Goal: Communication & Community: Answer question/provide support

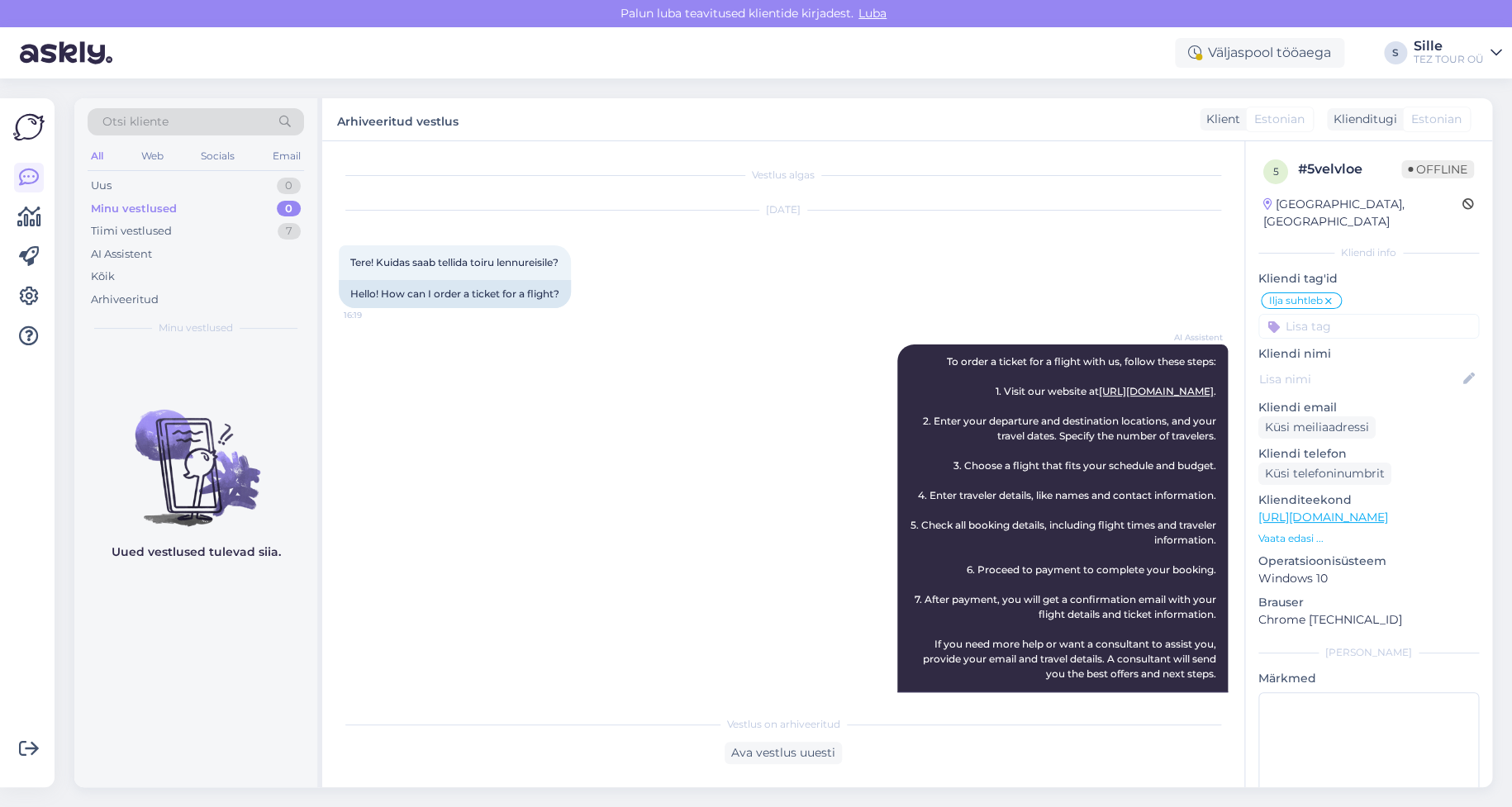
scroll to position [1171, 0]
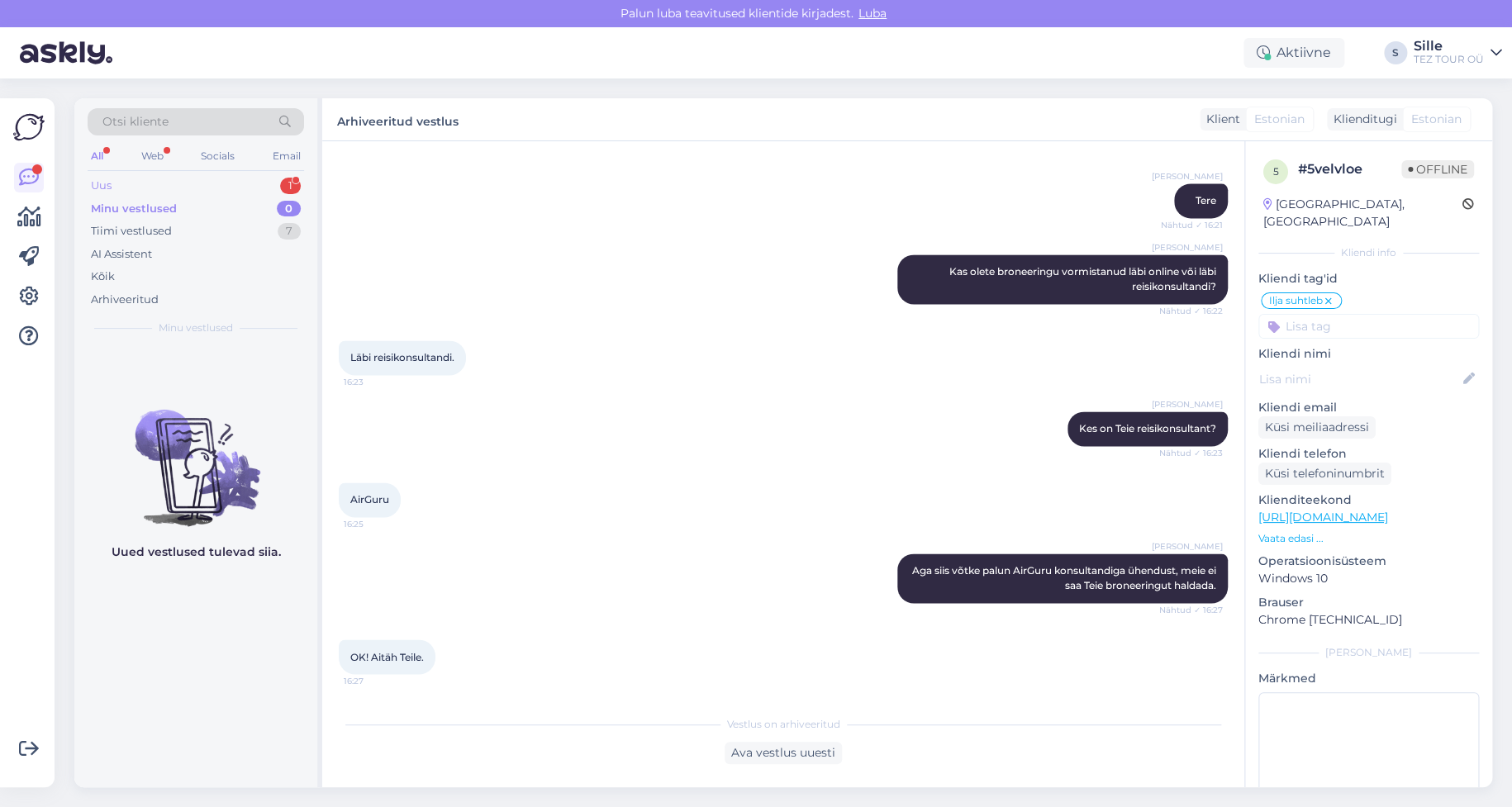
click at [233, 180] on div "Uus 1" at bounding box center [196, 185] width 217 height 23
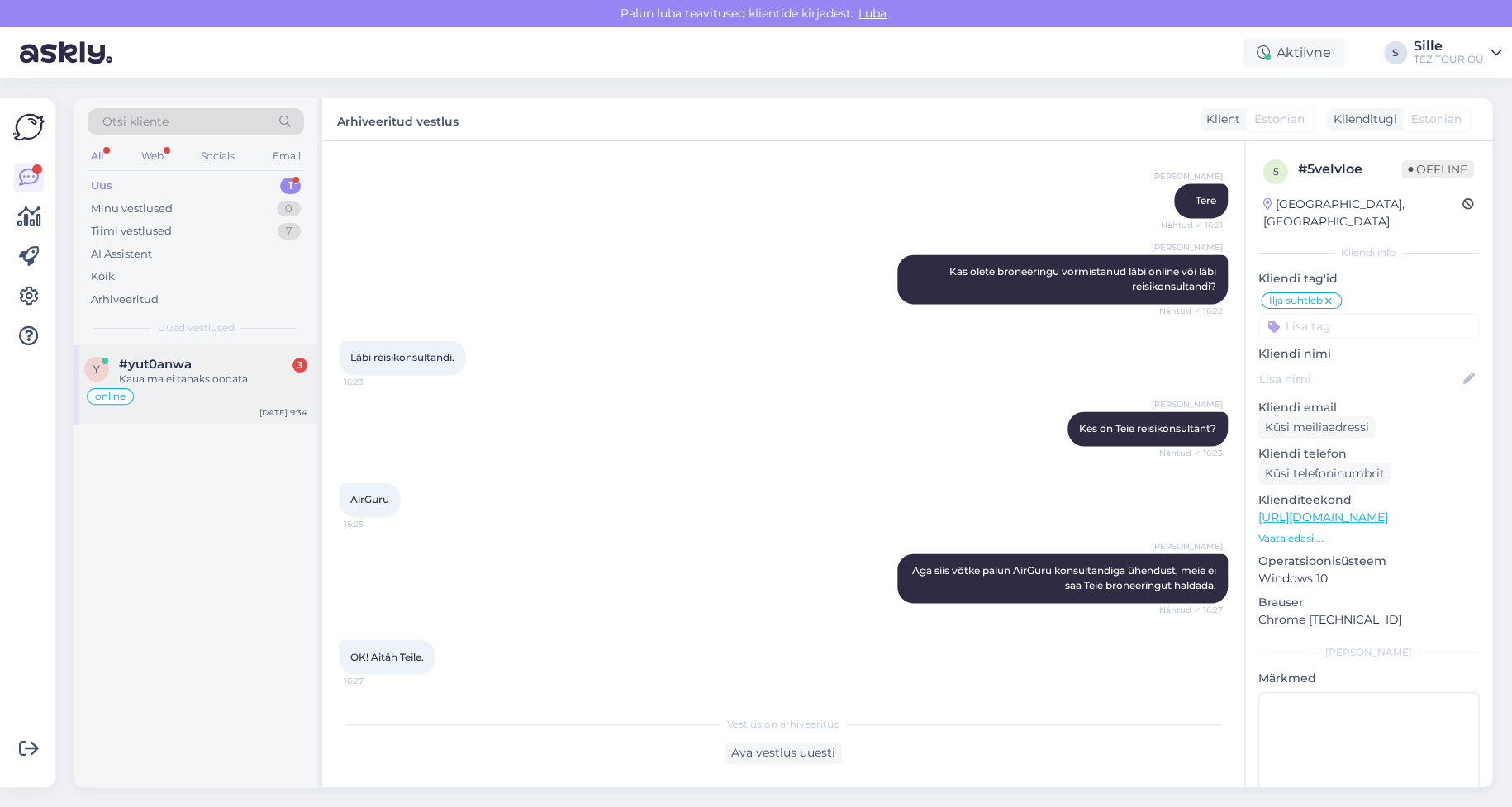
click at [214, 375] on div "Kaua ma ei tahaks oodata" at bounding box center [213, 378] width 188 height 15
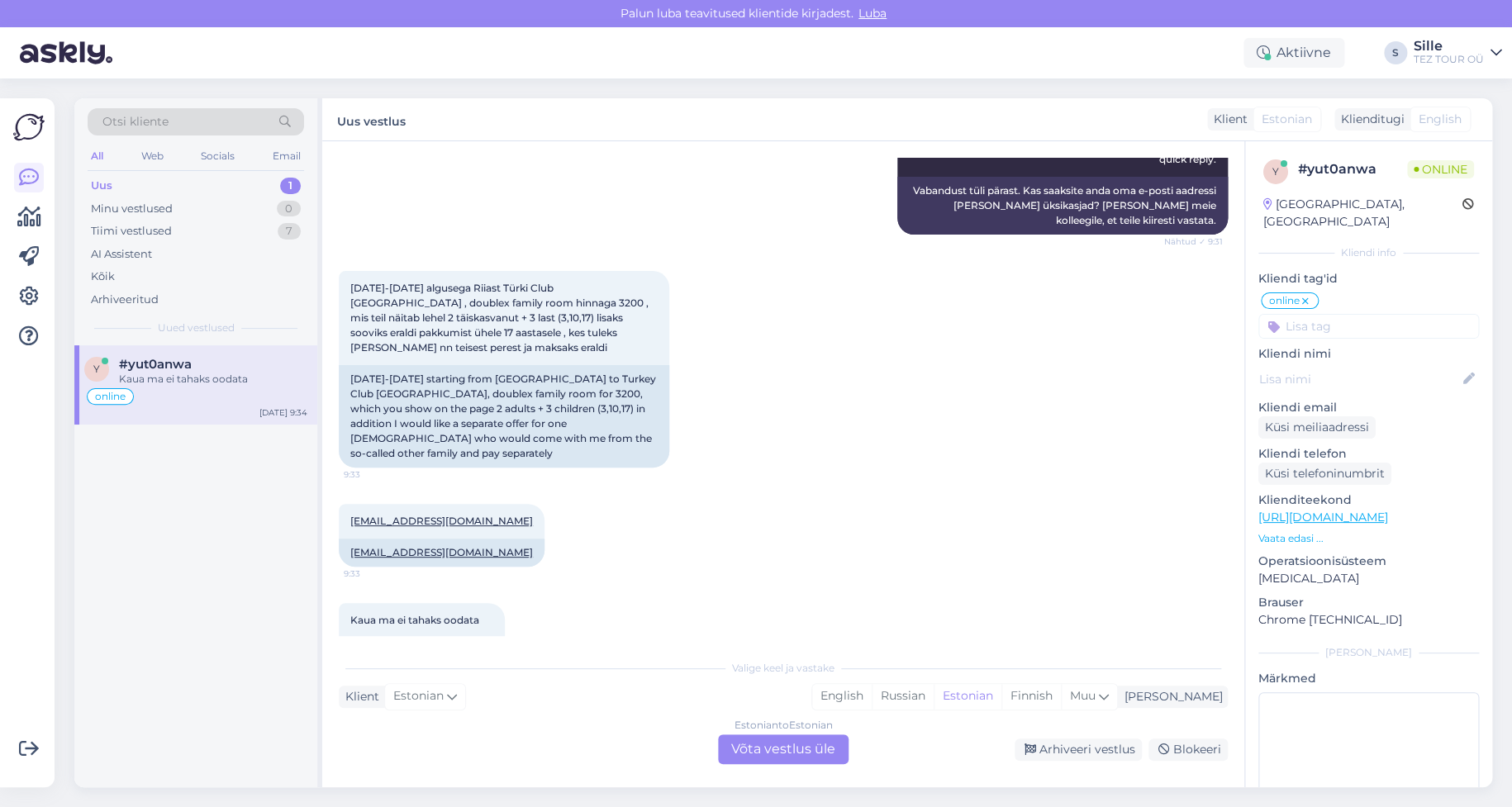
scroll to position [2556, 0]
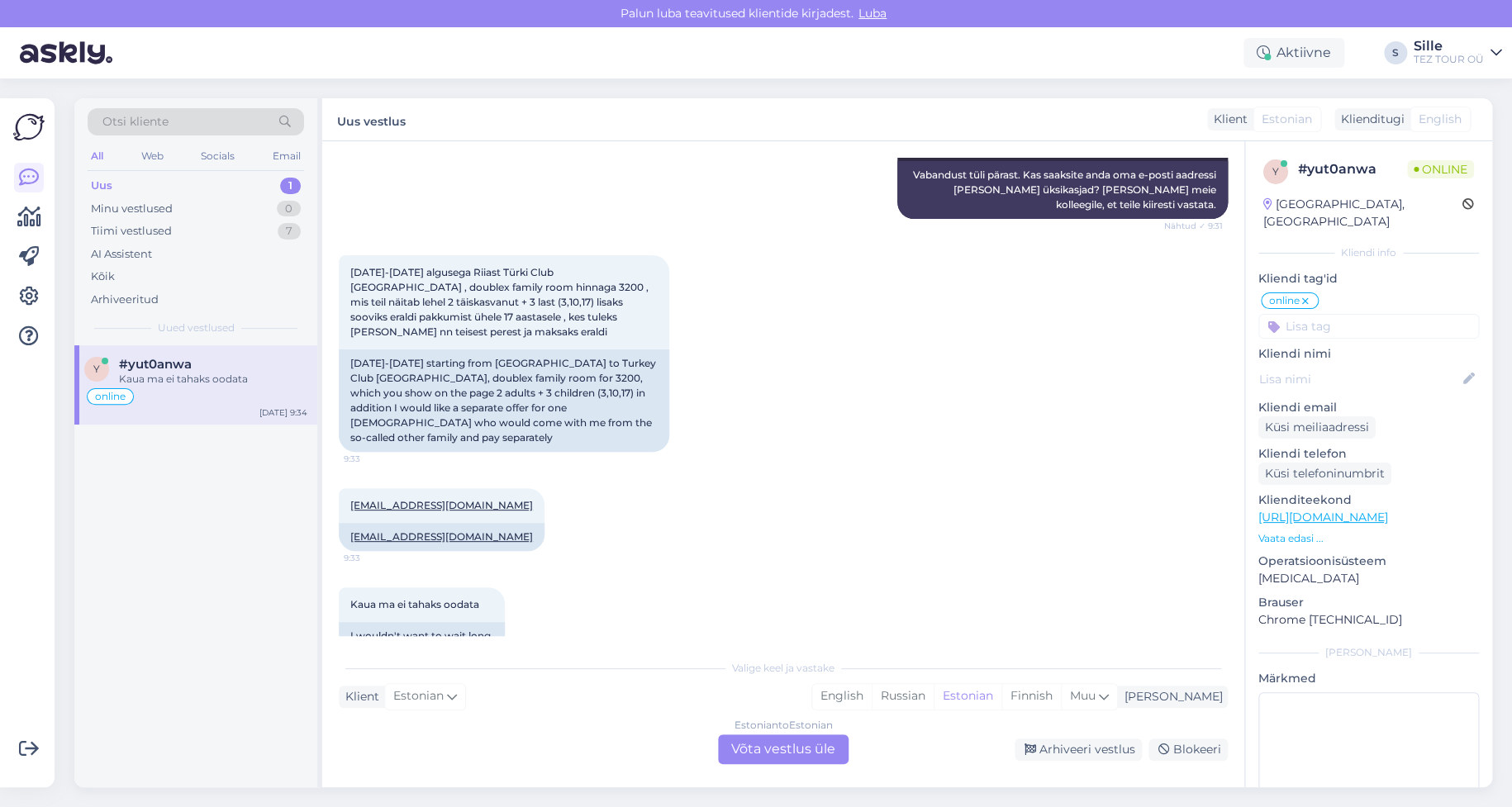
click at [779, 744] on div "Estonian to Estonian Võta vestlus üle" at bounding box center [784, 749] width 130 height 30
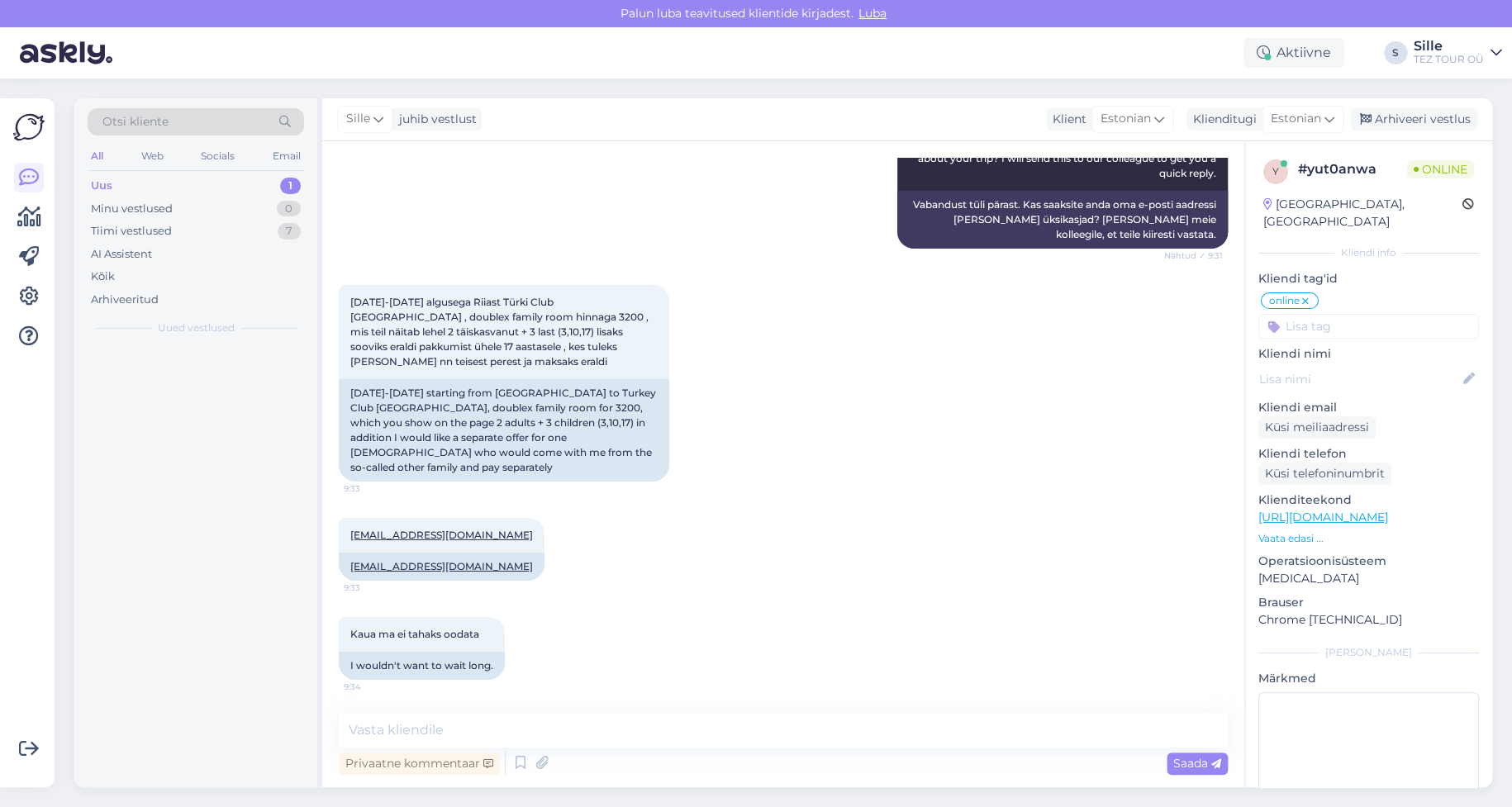
scroll to position [2495, 0]
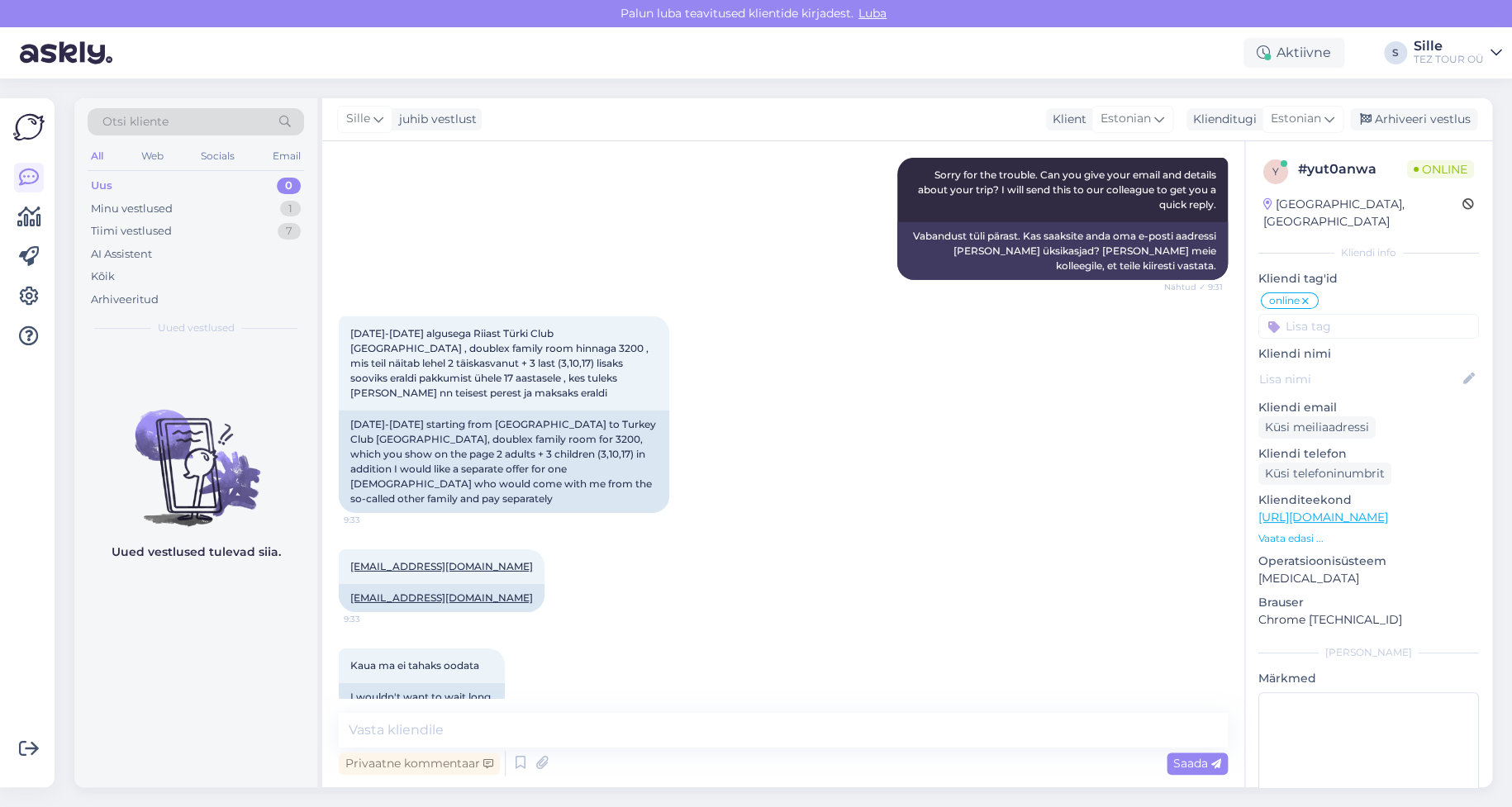
drag, startPoint x: 1356, startPoint y: 305, endPoint x: 1366, endPoint y: 309, distance: 10.8
click at [1356, 314] on input at bounding box center [1369, 326] width 221 height 25
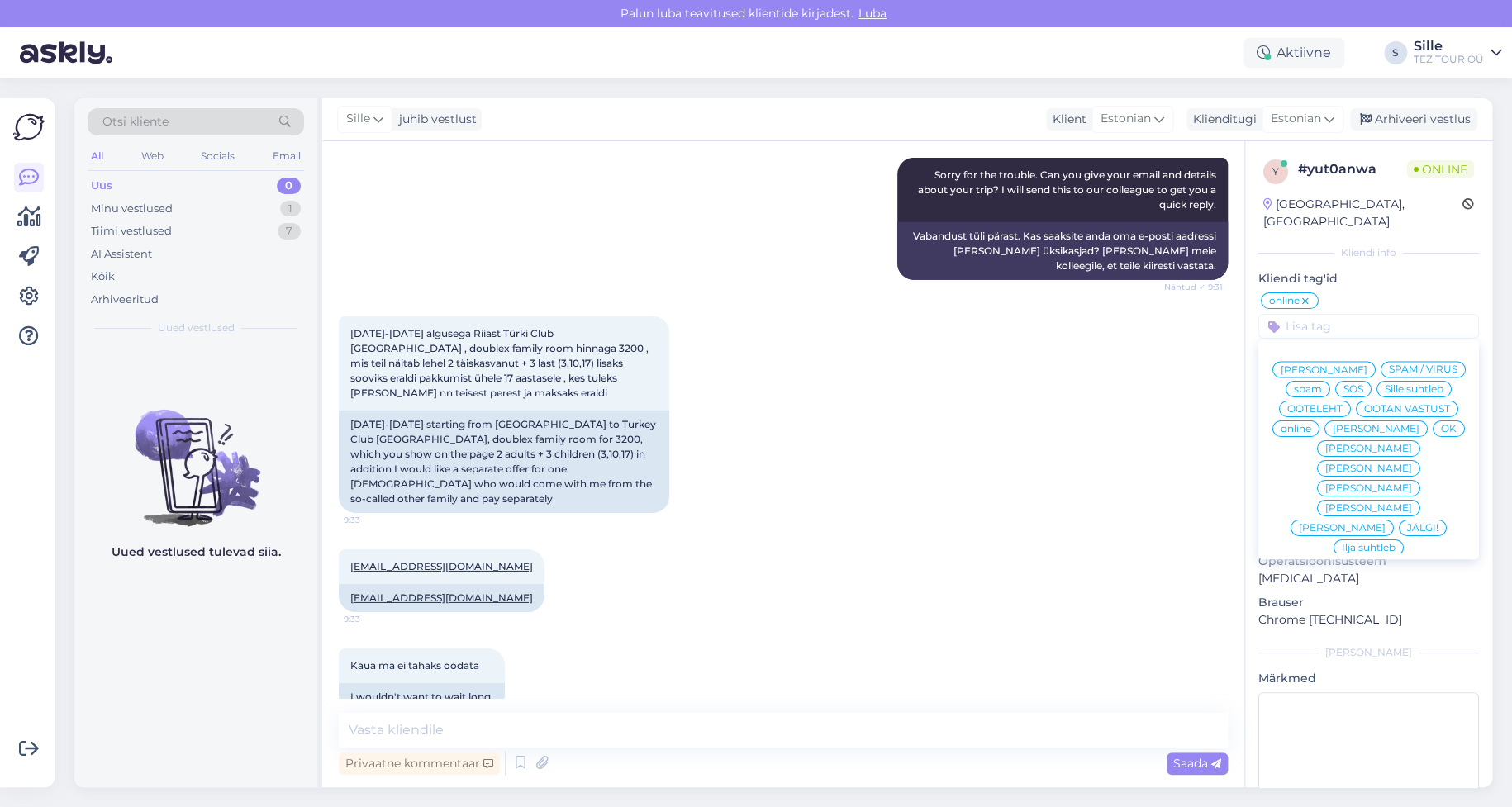
click at [1385, 387] on span "Sille suhtleb" at bounding box center [1414, 389] width 59 height 10
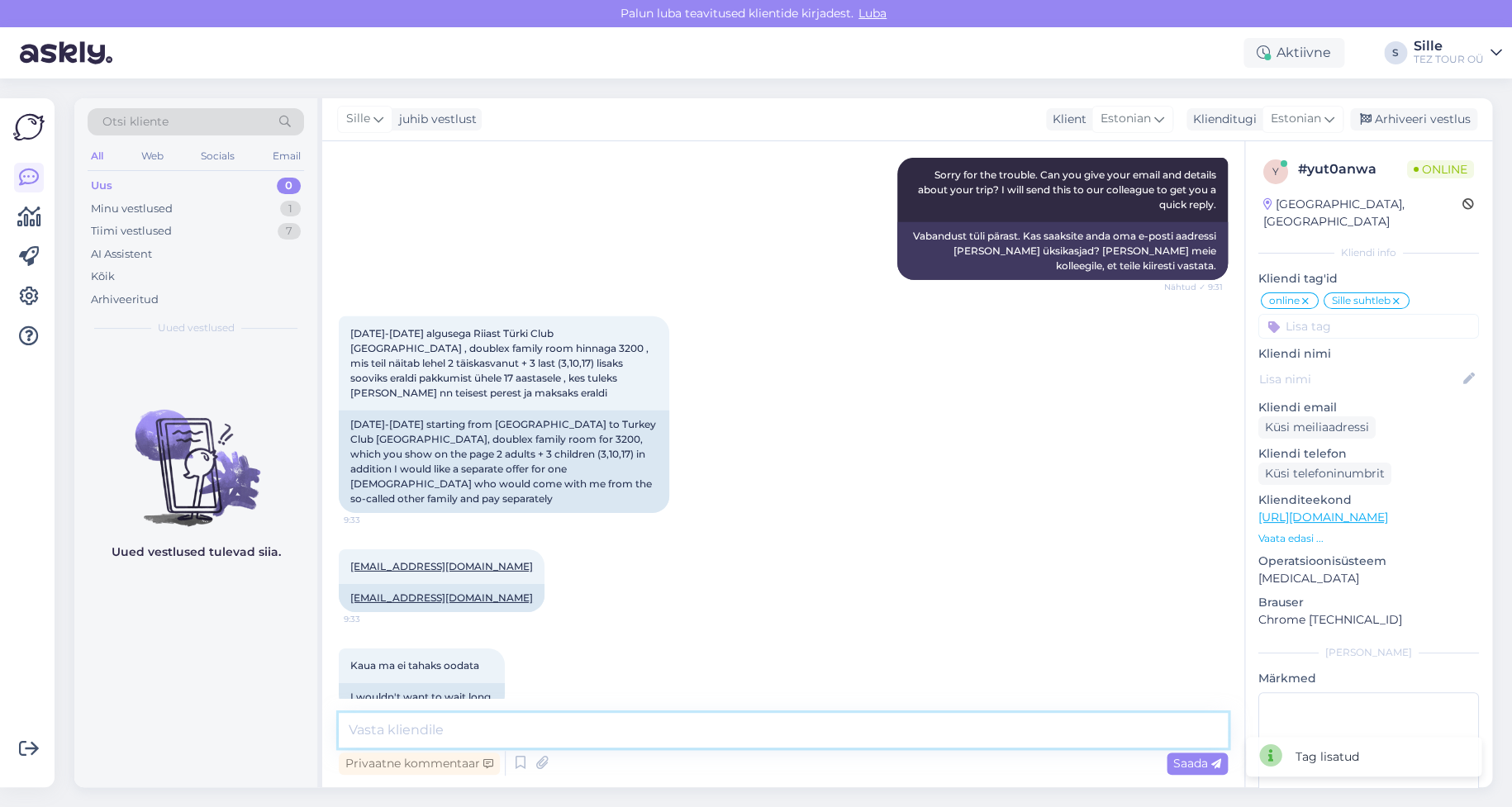
click at [405, 727] on textarea at bounding box center [784, 730] width 889 height 34
type textarea "Tere! Vabandame, et olete pidanud ootama."
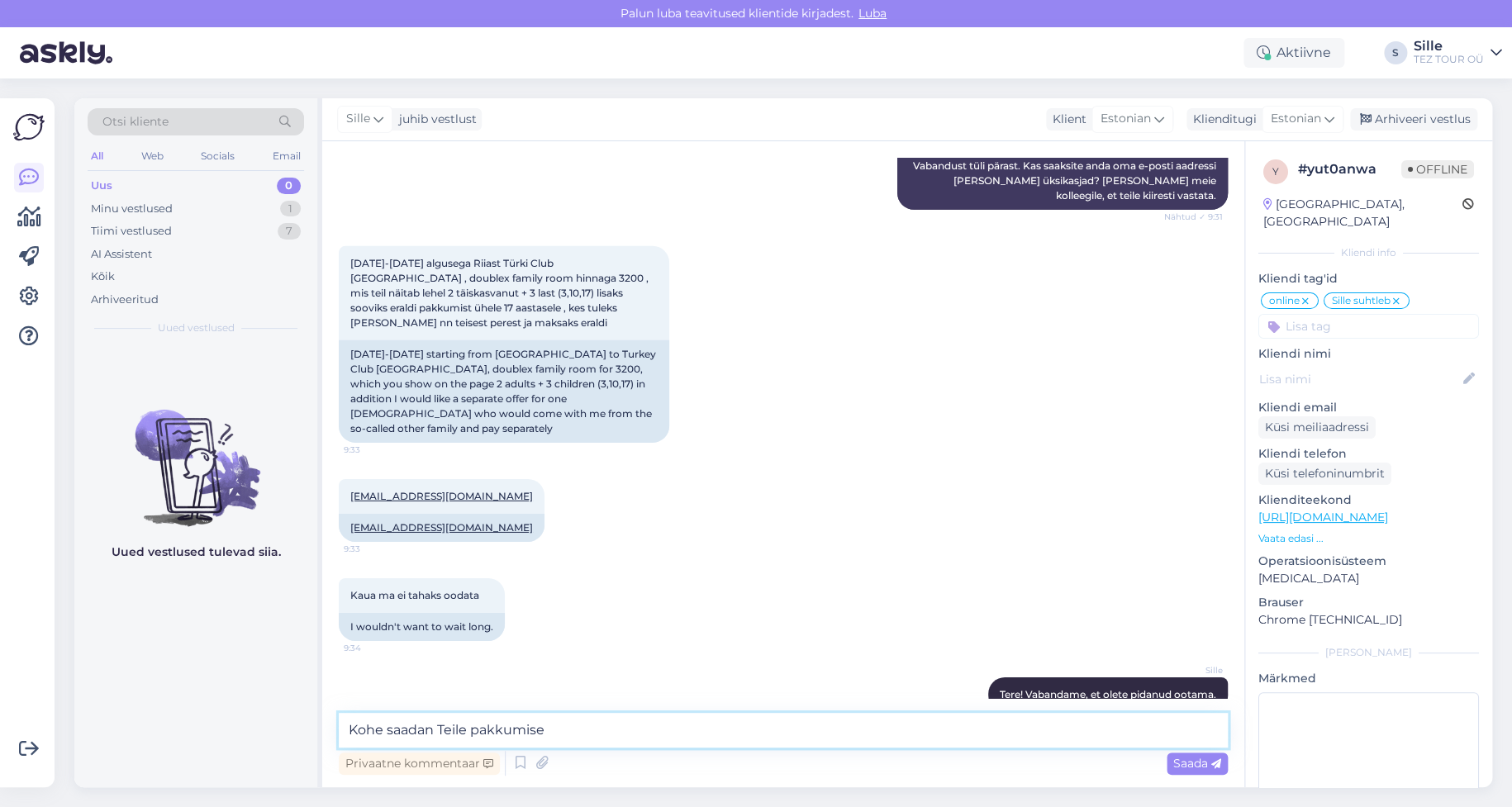
type textarea "Kohe saadan Teile pakkumise"
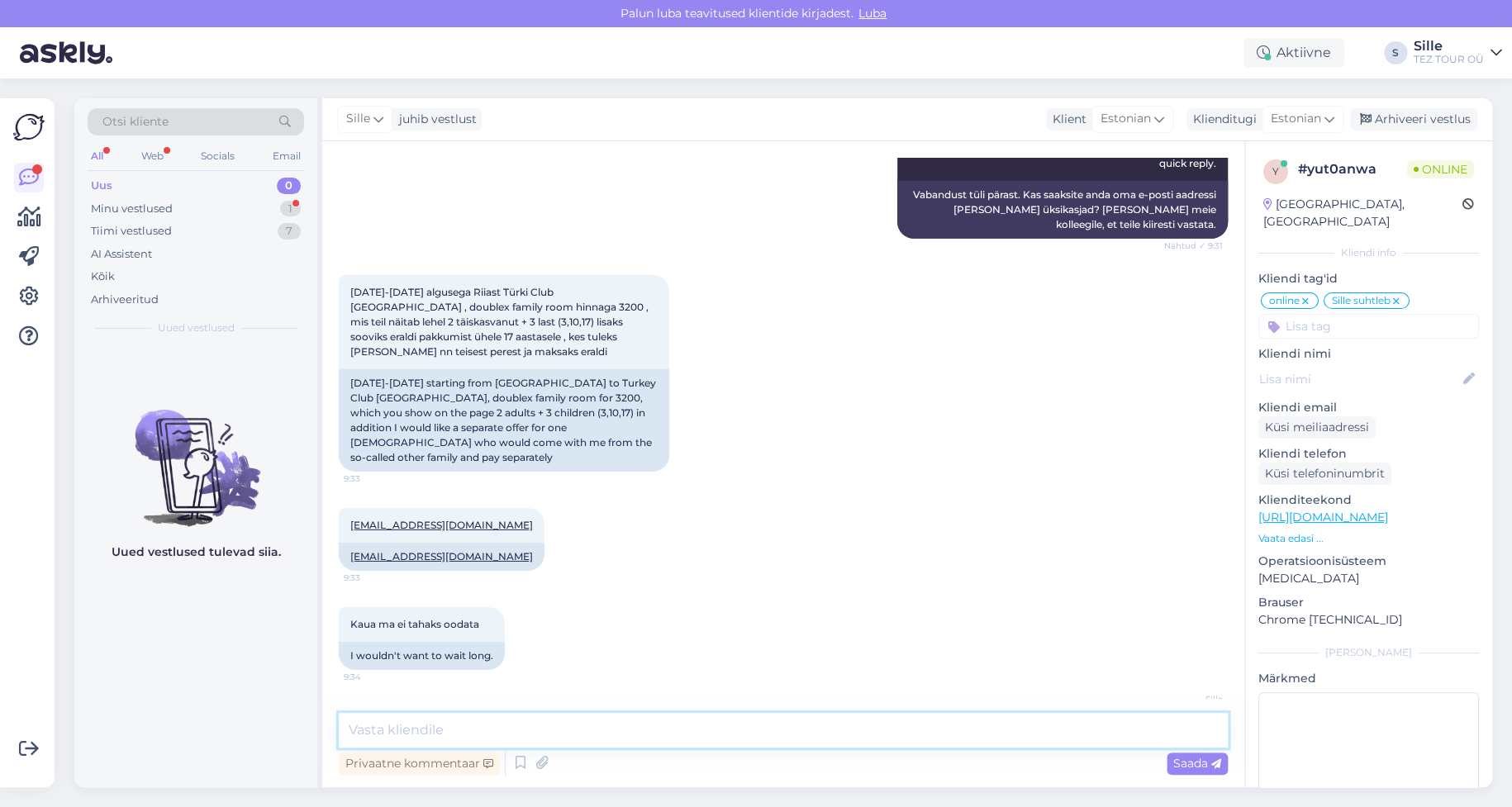
scroll to position [2708, 0]
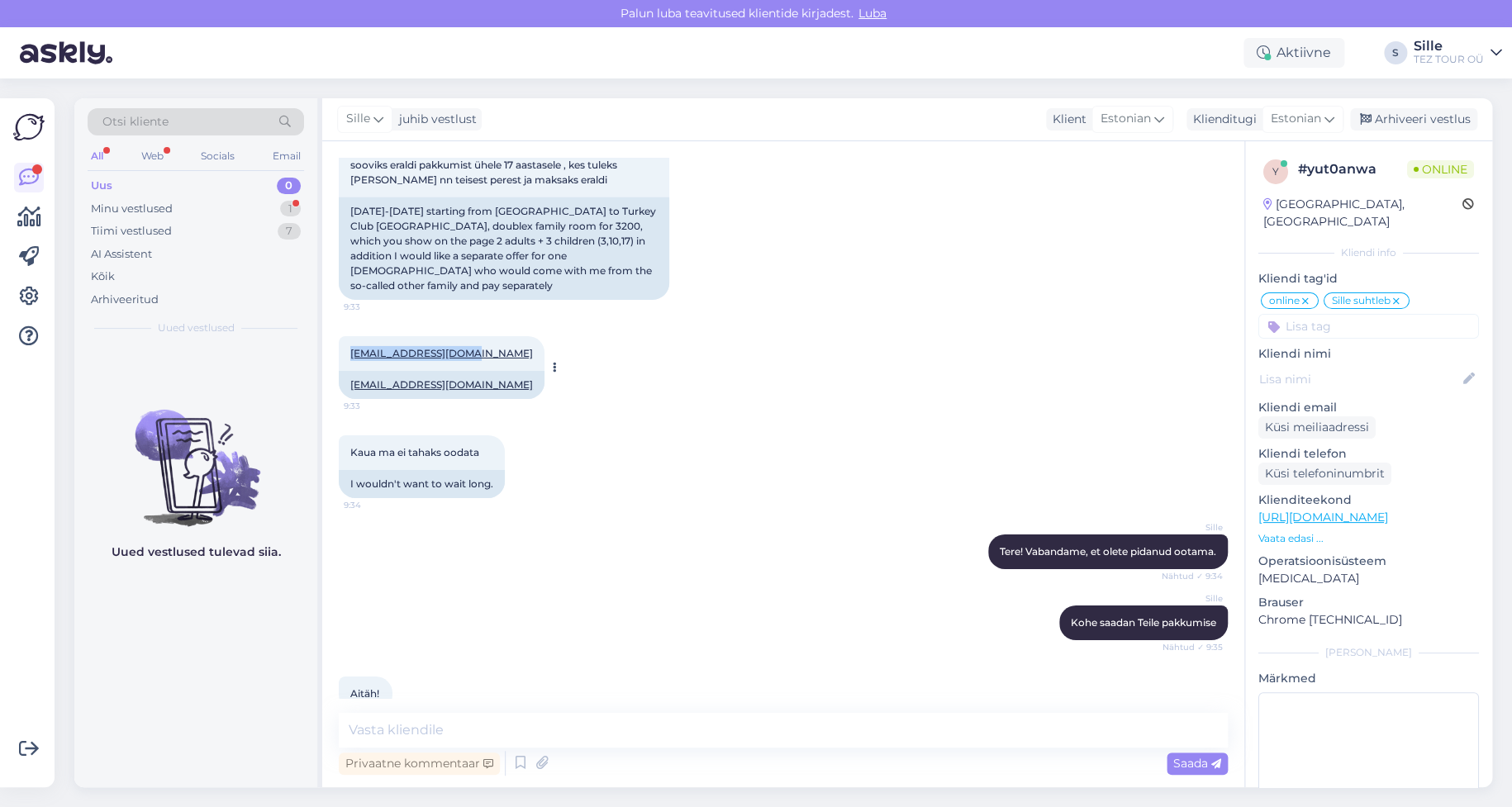
drag, startPoint x: 345, startPoint y: 321, endPoint x: 462, endPoint y: 325, distance: 117.1
click at [462, 336] on div "[EMAIL_ADDRESS][DOMAIN_NAME] 9:33" at bounding box center [442, 353] width 206 height 34
copy link "[EMAIL_ADDRESS][DOMAIN_NAME]"
click at [1404, 770] on textarea at bounding box center [1369, 767] width 221 height 149
drag, startPoint x: 347, startPoint y: 320, endPoint x: 460, endPoint y: 314, distance: 113.2
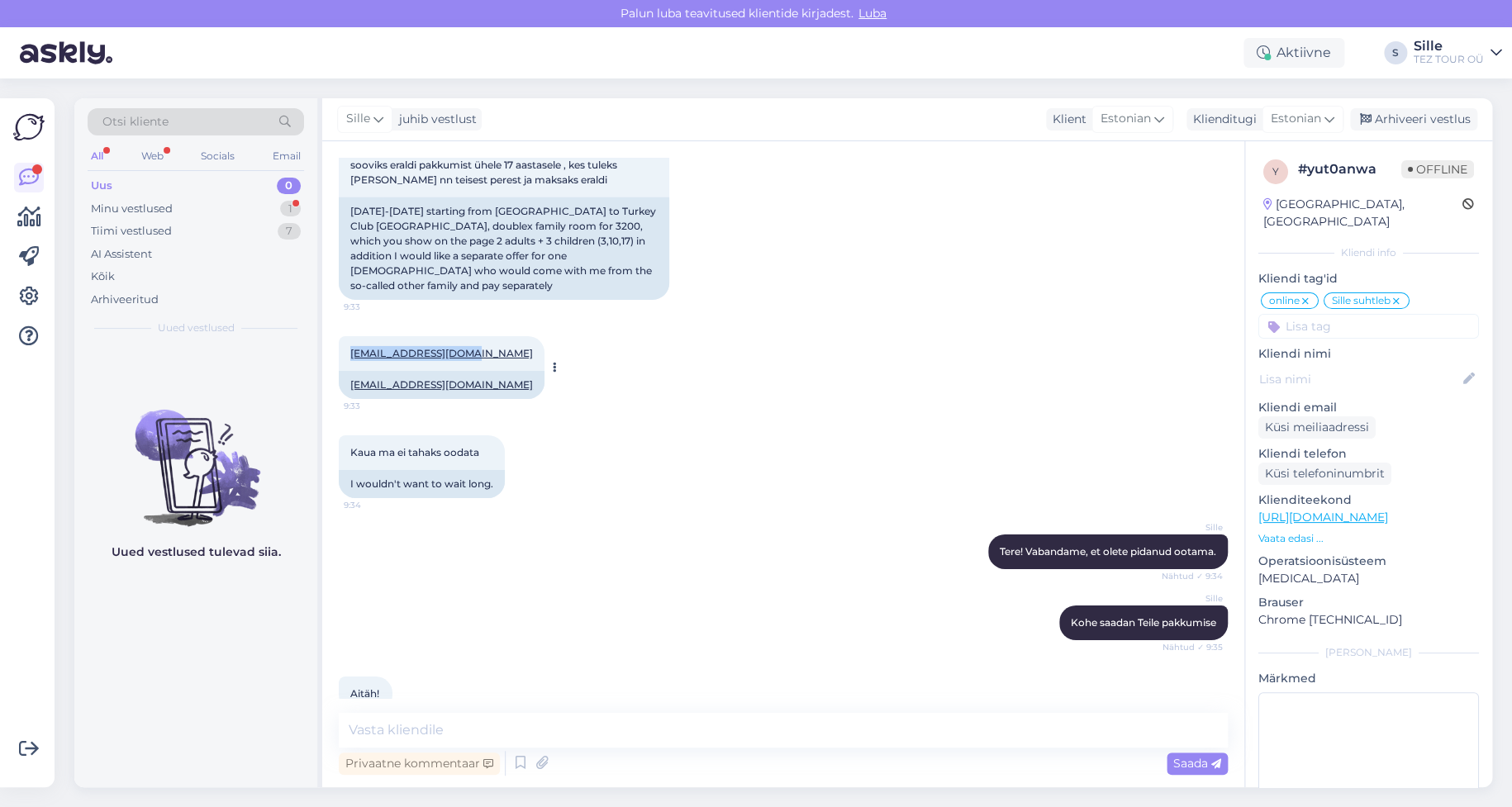
click at [460, 336] on div "[EMAIL_ADDRESS][DOMAIN_NAME] 9:33" at bounding box center [442, 353] width 206 height 34
copy link "[EMAIL_ADDRESS][DOMAIN_NAME]"
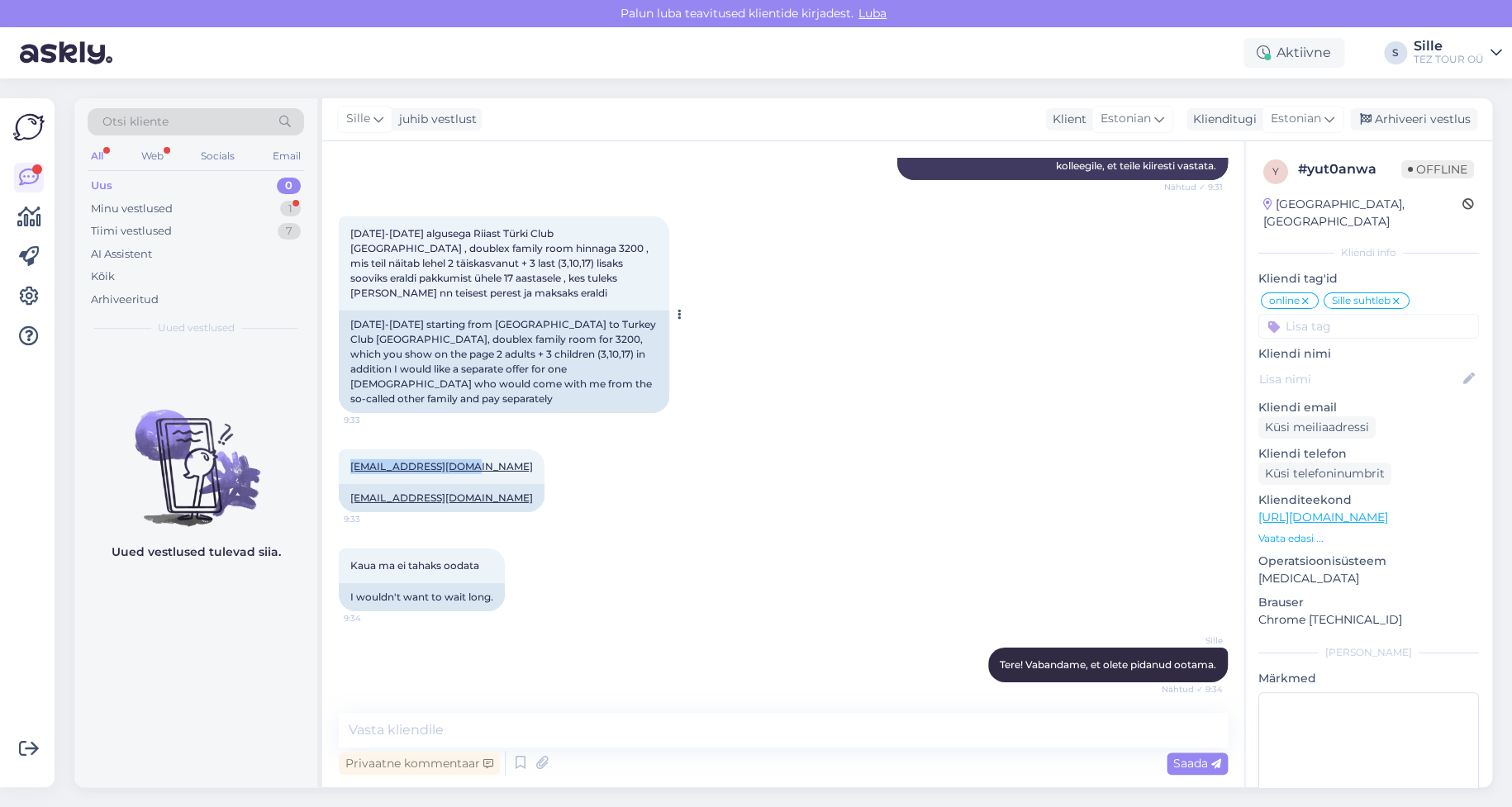
scroll to position [2543, 0]
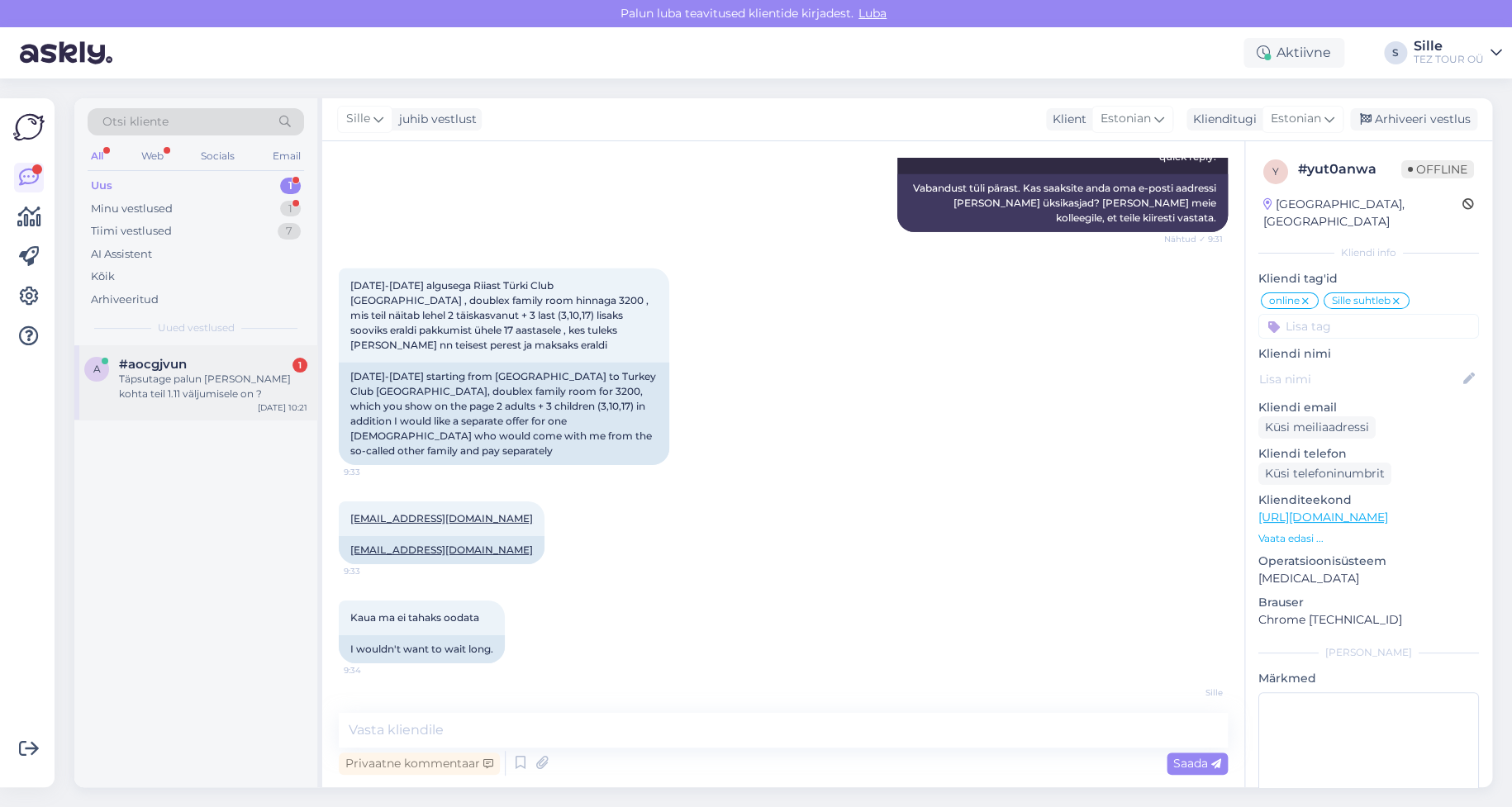
click at [172, 402] on div "a #aocgjvun 1 Täpsutage palun [PERSON_NAME] kohta teil 1.11 väljumisele on ? [D…" at bounding box center [195, 381] width 242 height 74
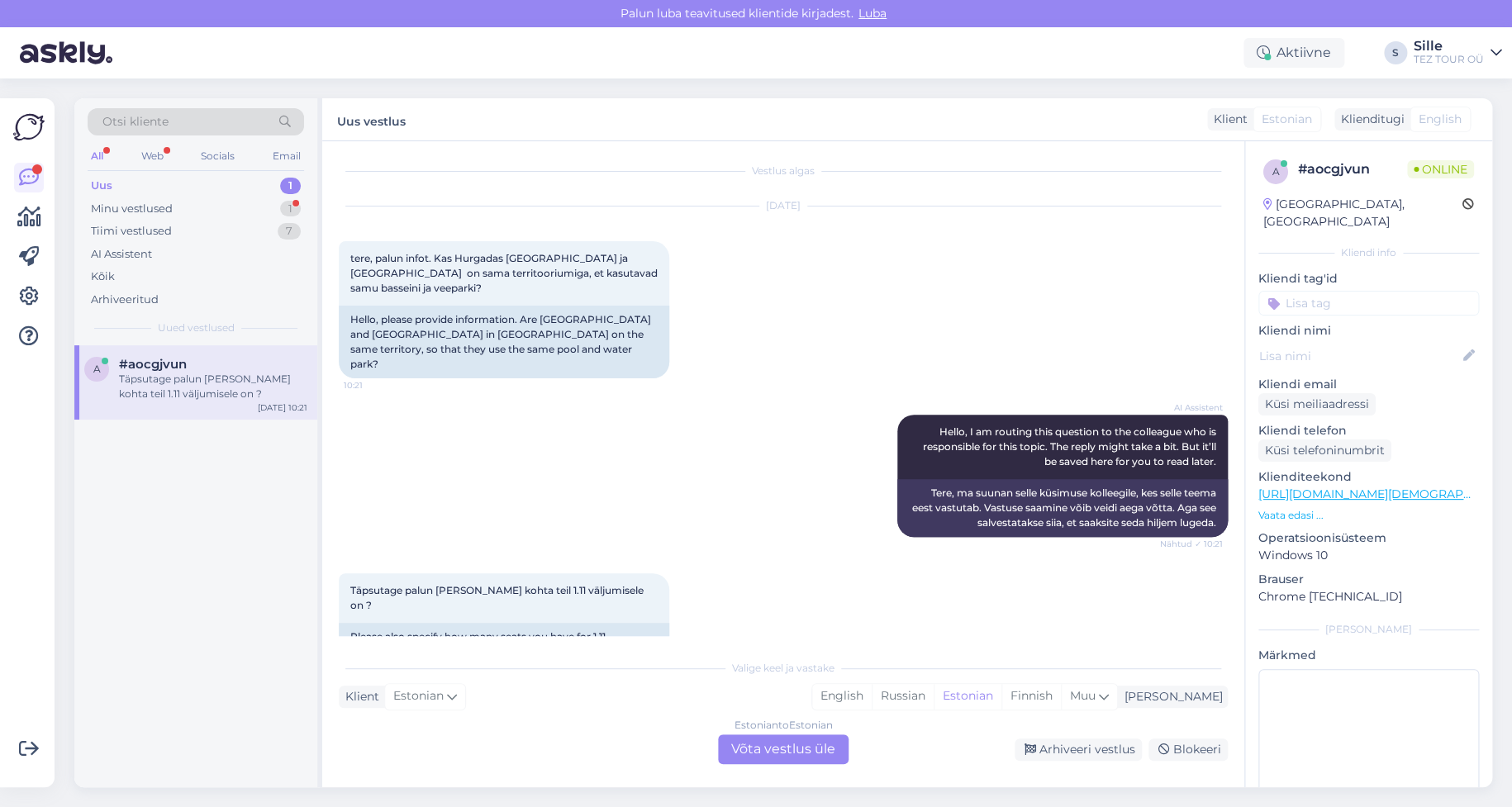
scroll to position [0, 0]
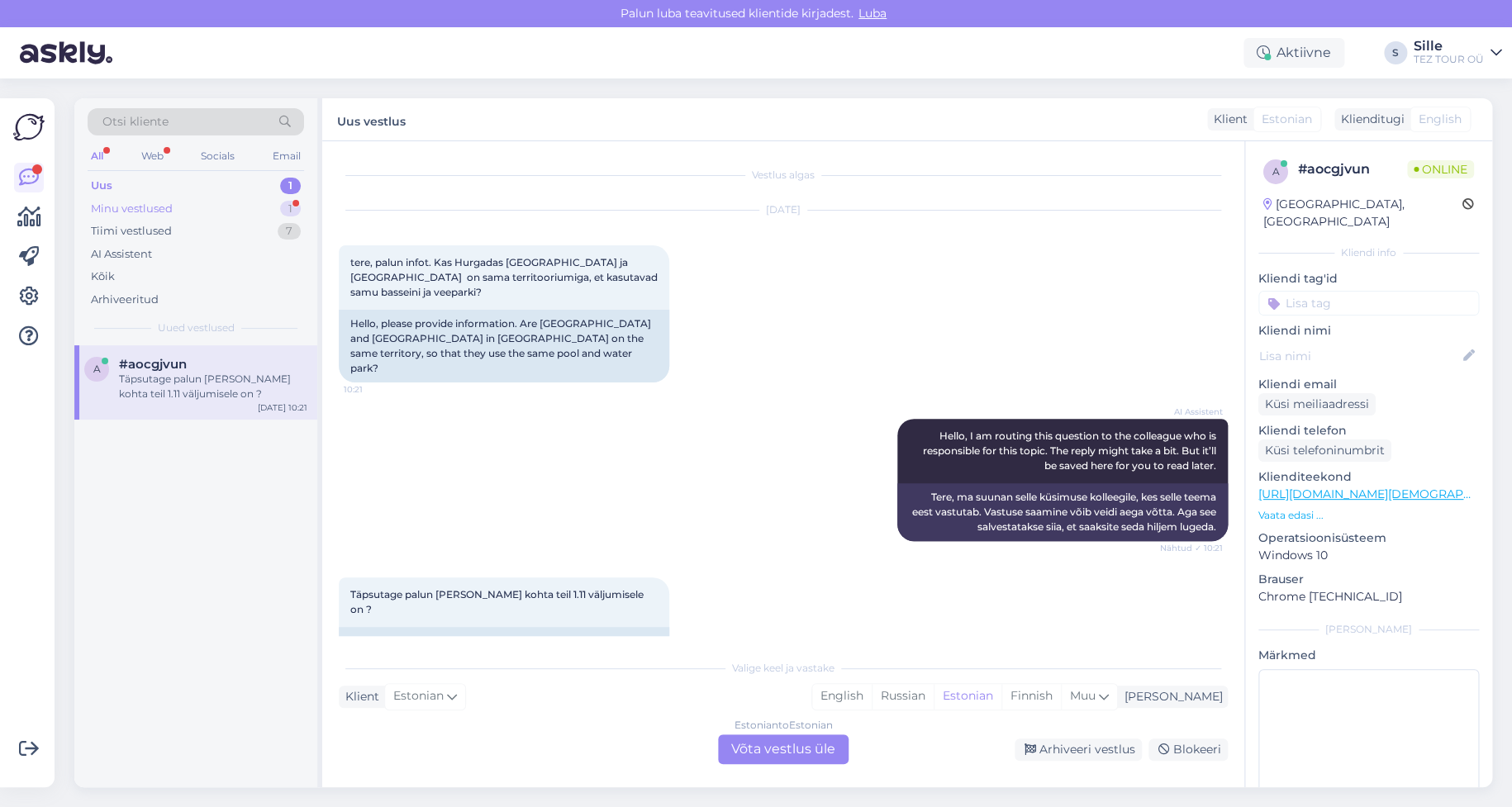
click at [204, 206] on div "Minu vestlused 1" at bounding box center [196, 208] width 217 height 23
click at [221, 396] on div "Sille suhtleb online" at bounding box center [196, 396] width 223 height 20
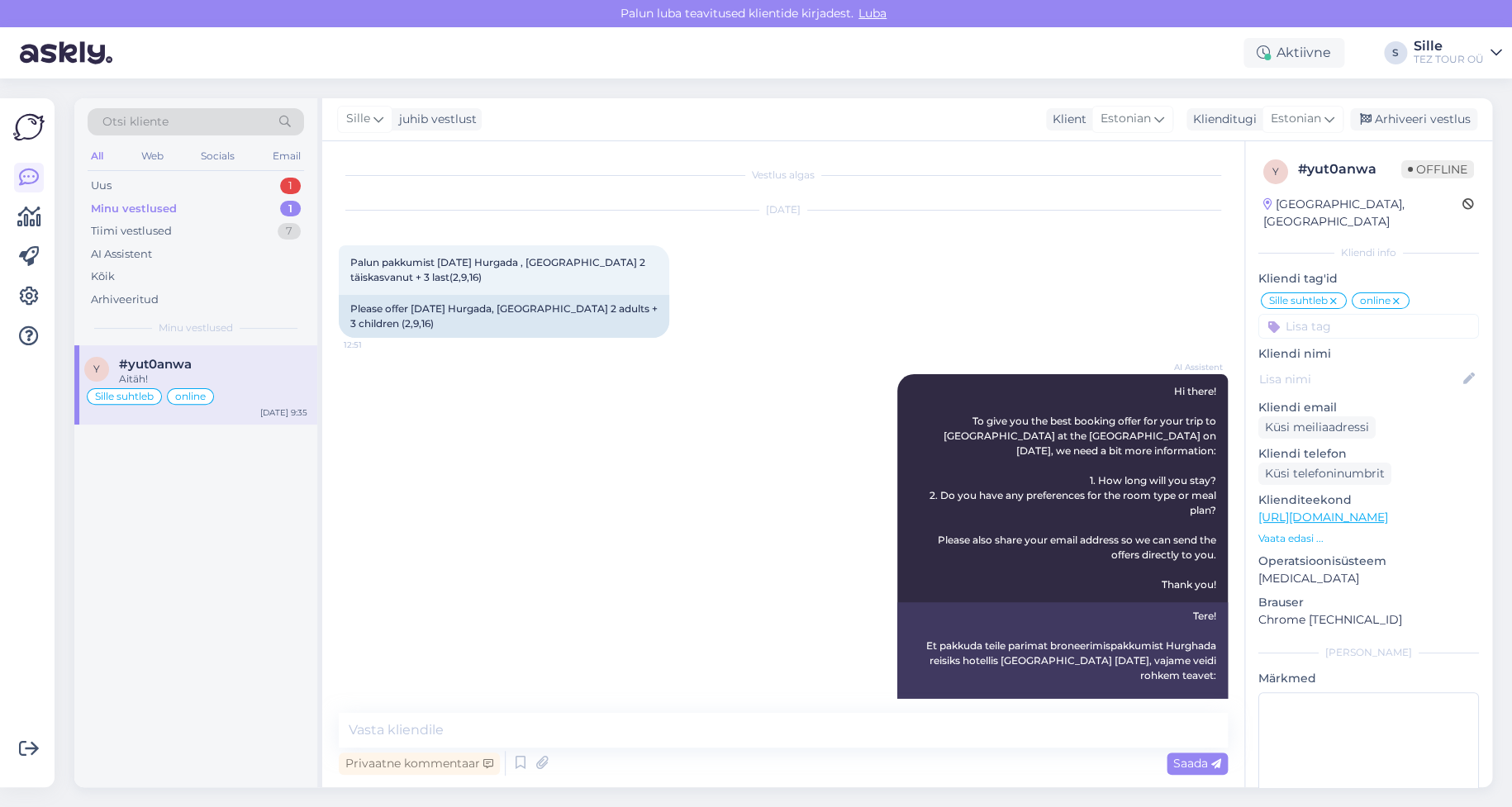
scroll to position [2708, 0]
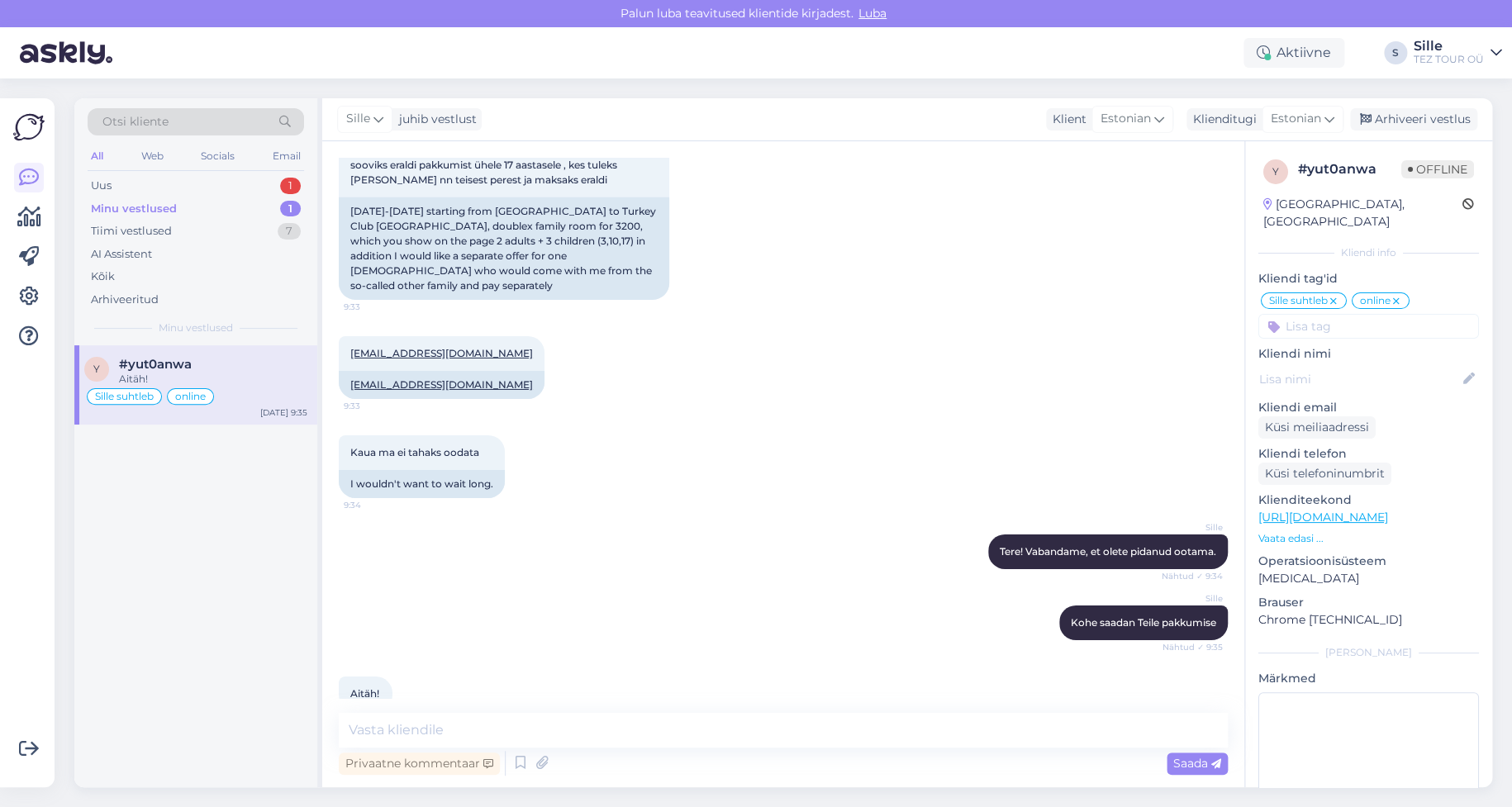
click at [1402, 295] on icon at bounding box center [1397, 301] width 10 height 13
click at [750, 516] on div "Sille Tere! Vabandame, et olete pidanud ootama. Nähtud ✓ 9:34" at bounding box center [784, 552] width 889 height 71
click at [1333, 314] on input at bounding box center [1369, 326] width 221 height 25
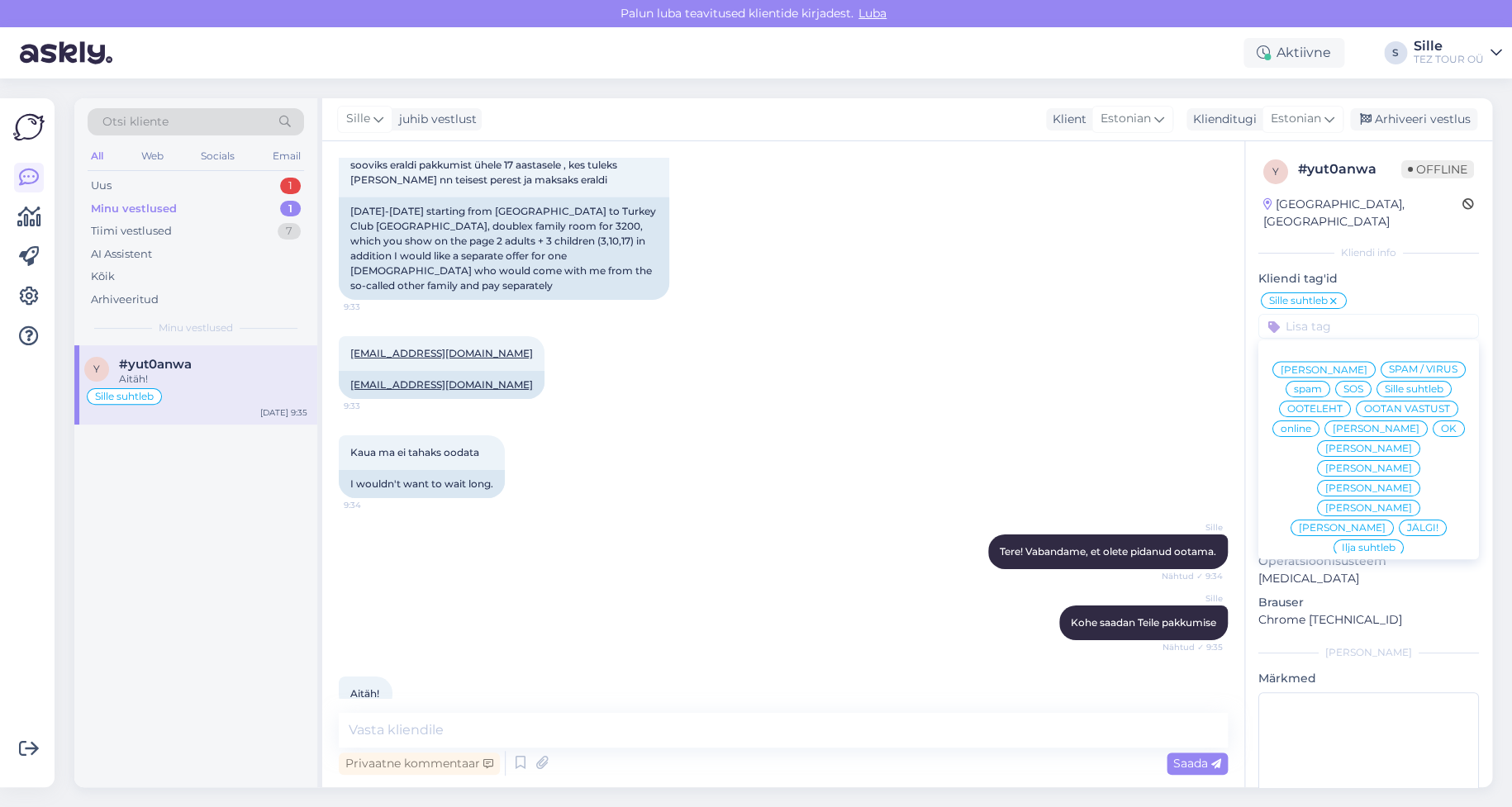
click at [1441, 429] on span "OK" at bounding box center [1449, 429] width 16 height 10
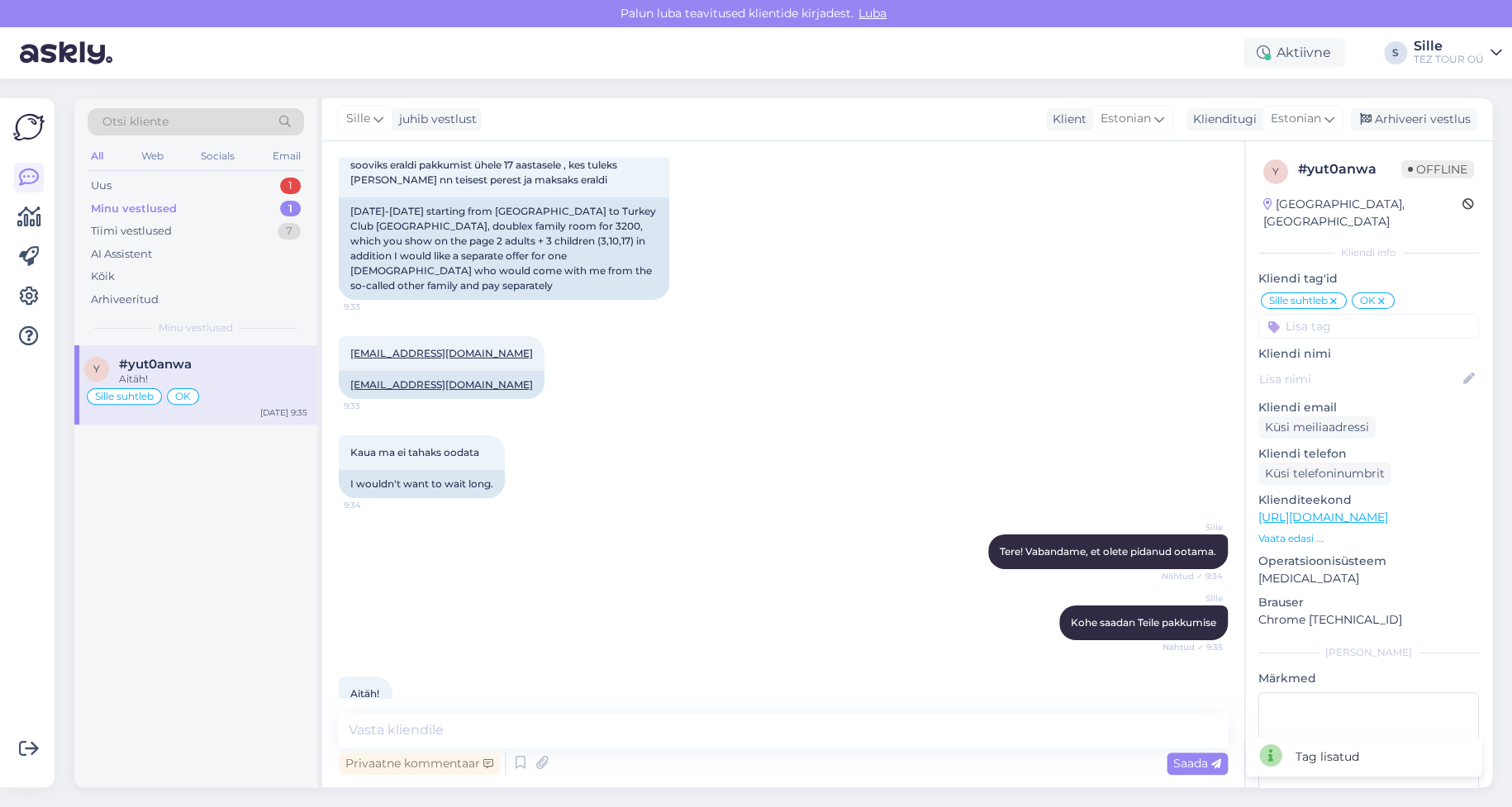
click at [913, 417] on div "Kaua ma ei tahaks oodata 9:34 I wouldn't want to wait long." at bounding box center [784, 466] width 889 height 100
click at [797, 417] on div "Kaua ma ei tahaks oodata 9:34 I wouldn't want to wait long." at bounding box center [784, 466] width 889 height 100
